Goal: Find specific page/section: Find specific page/section

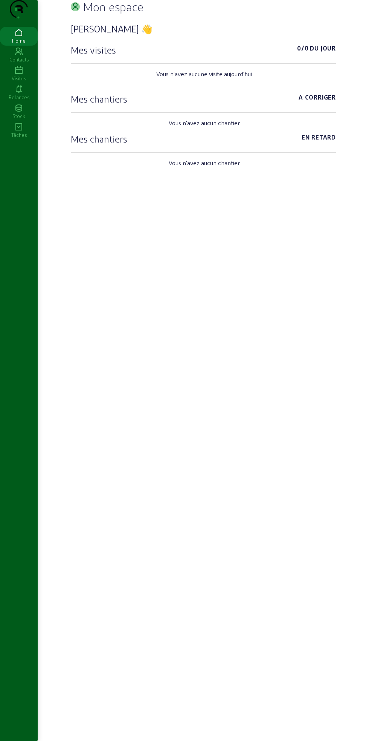
click at [14, 44] on div "Home" at bounding box center [19, 40] width 38 height 7
click at [19, 56] on icon at bounding box center [19, 51] width 38 height 9
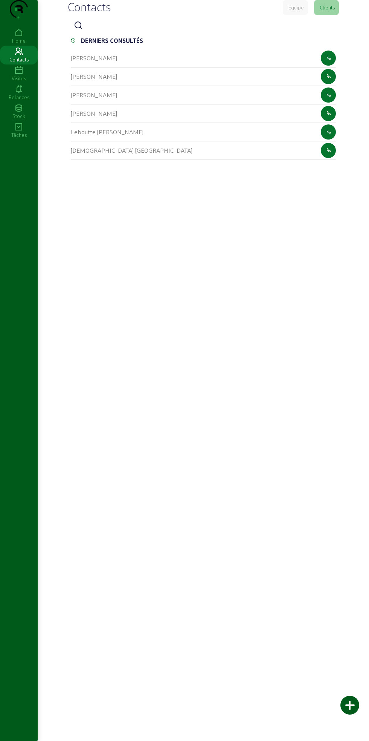
click at [189, 86] on div "[PERSON_NAME]" at bounding box center [203, 76] width 265 height 18
click at [117, 80] on cam-list-title "[PERSON_NAME]" at bounding box center [94, 76] width 46 height 7
